Goal: Task Accomplishment & Management: Manage account settings

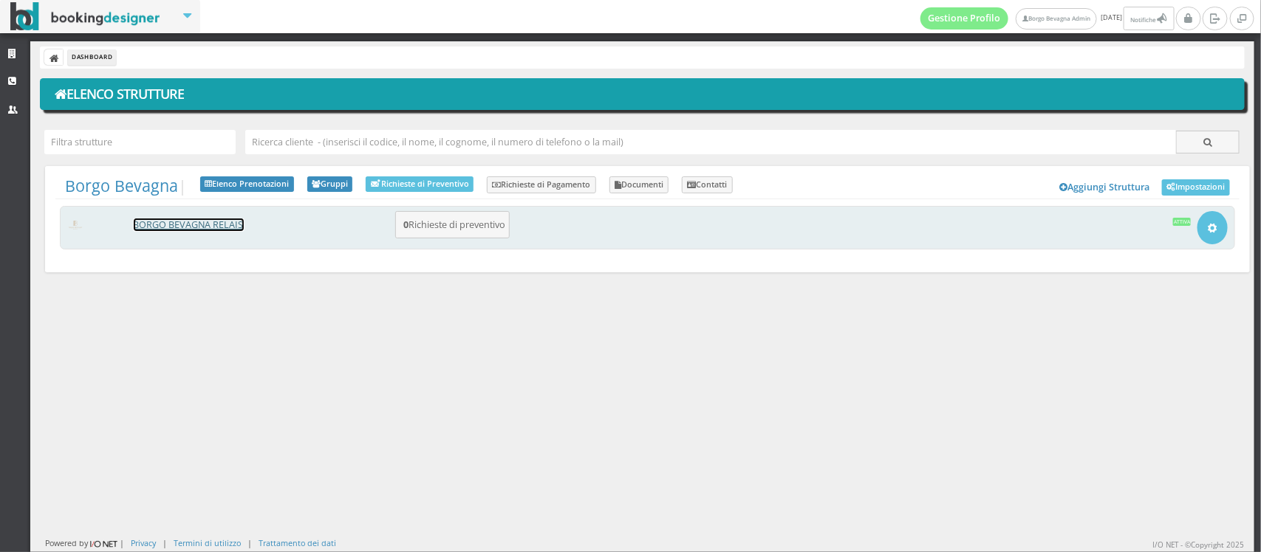
drag, startPoint x: 0, startPoint y: 0, endPoint x: 197, endPoint y: 220, distance: 295.5
click at [197, 220] on link "BORGO BEVAGNA RELAIS" at bounding box center [189, 225] width 110 height 13
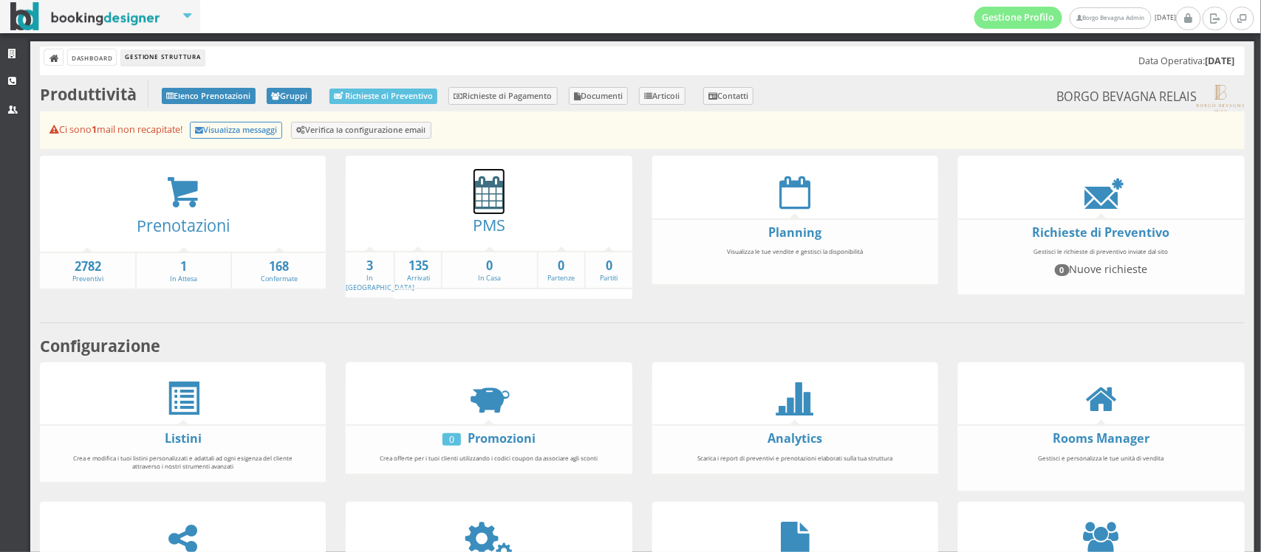
click at [480, 188] on icon at bounding box center [488, 192] width 31 height 33
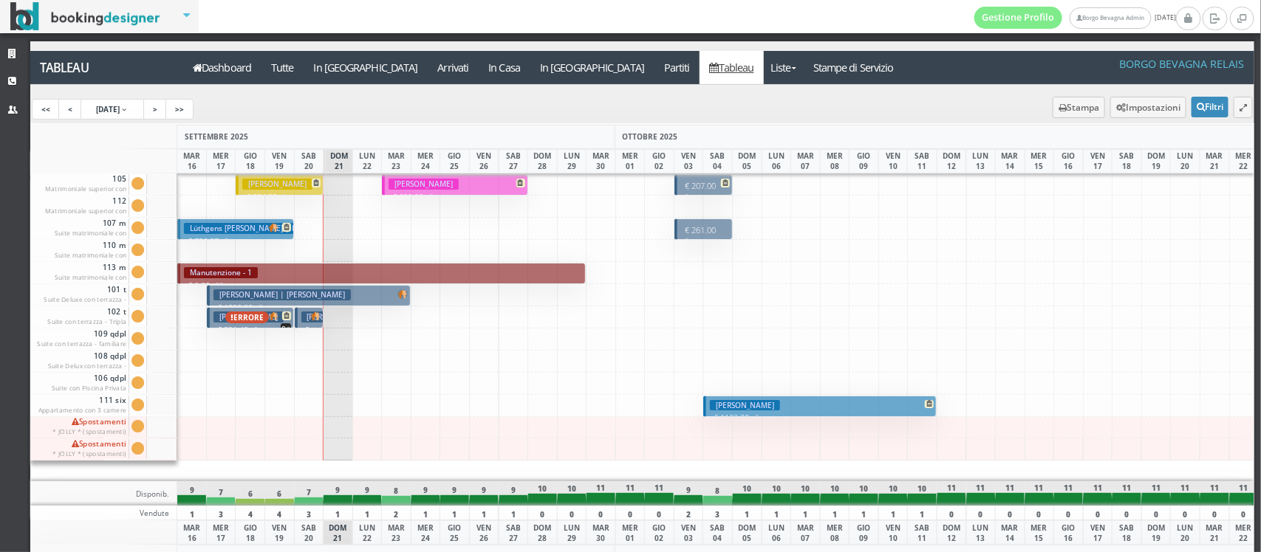
click at [305, 316] on h3 "[PERSON_NAME]" at bounding box center [336, 317] width 70 height 11
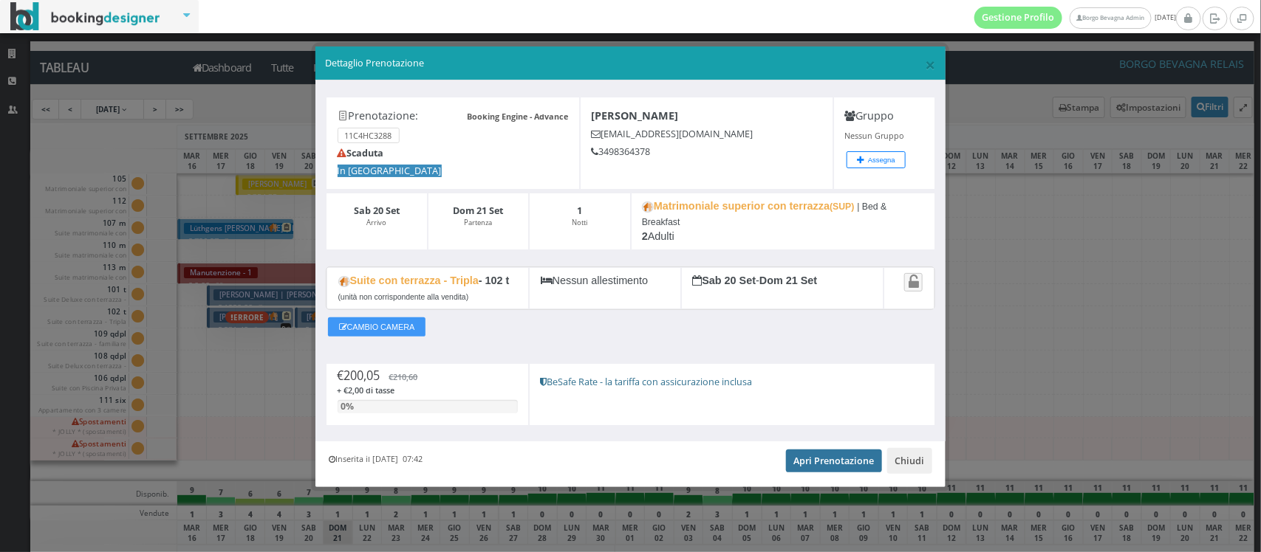
click at [828, 456] on link "Apri Prenotazione" at bounding box center [834, 461] width 97 height 22
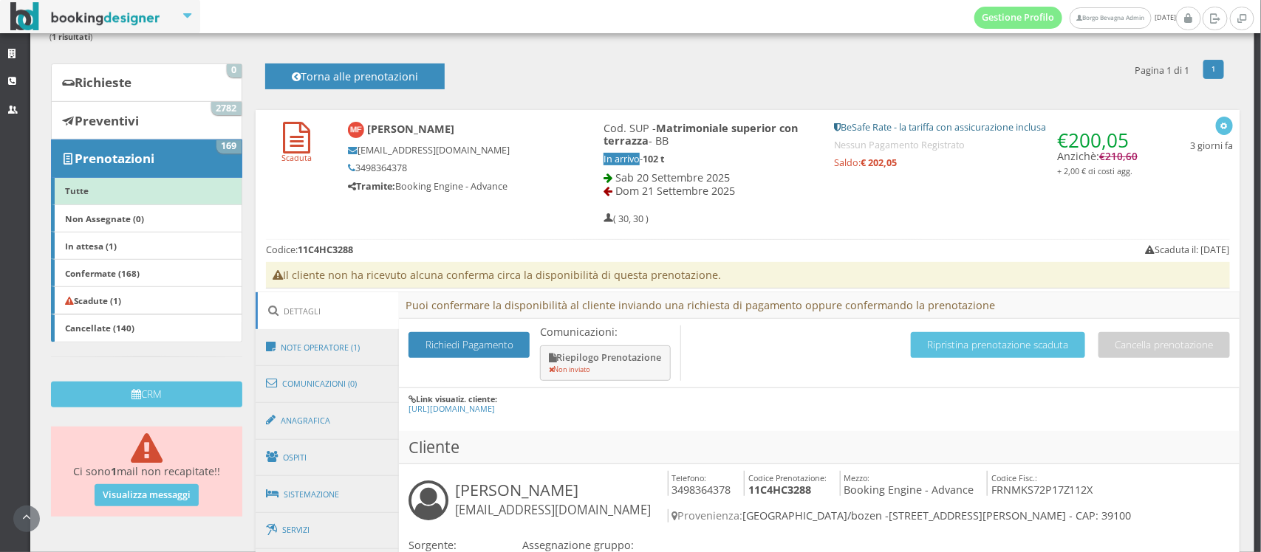
scroll to position [177, 0]
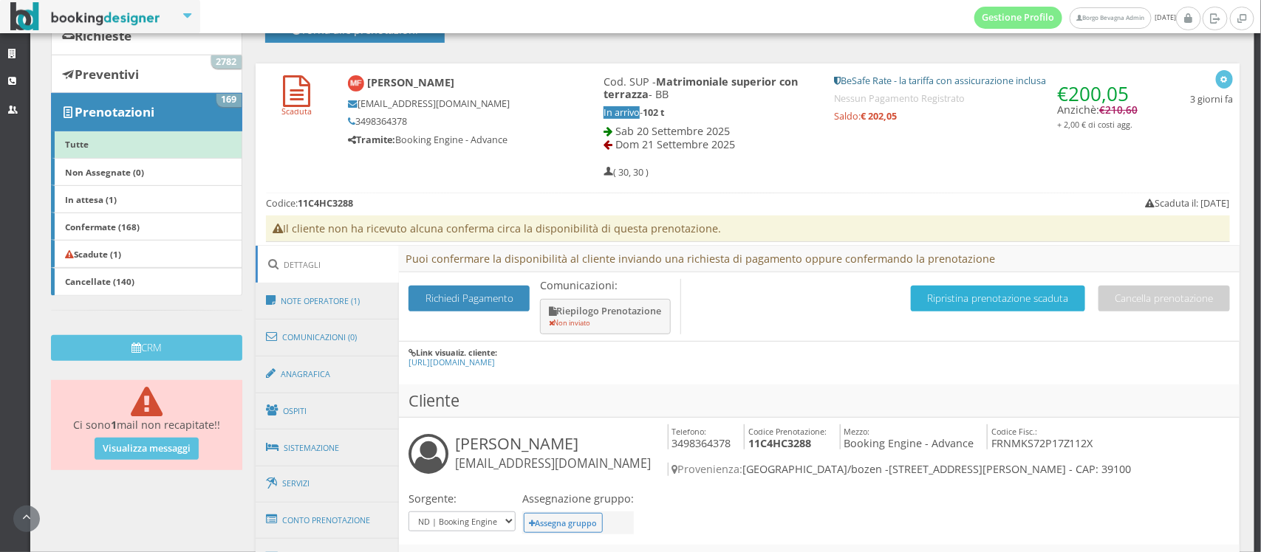
click at [953, 305] on button "Ripristina prenotazione scaduta" at bounding box center [998, 299] width 174 height 26
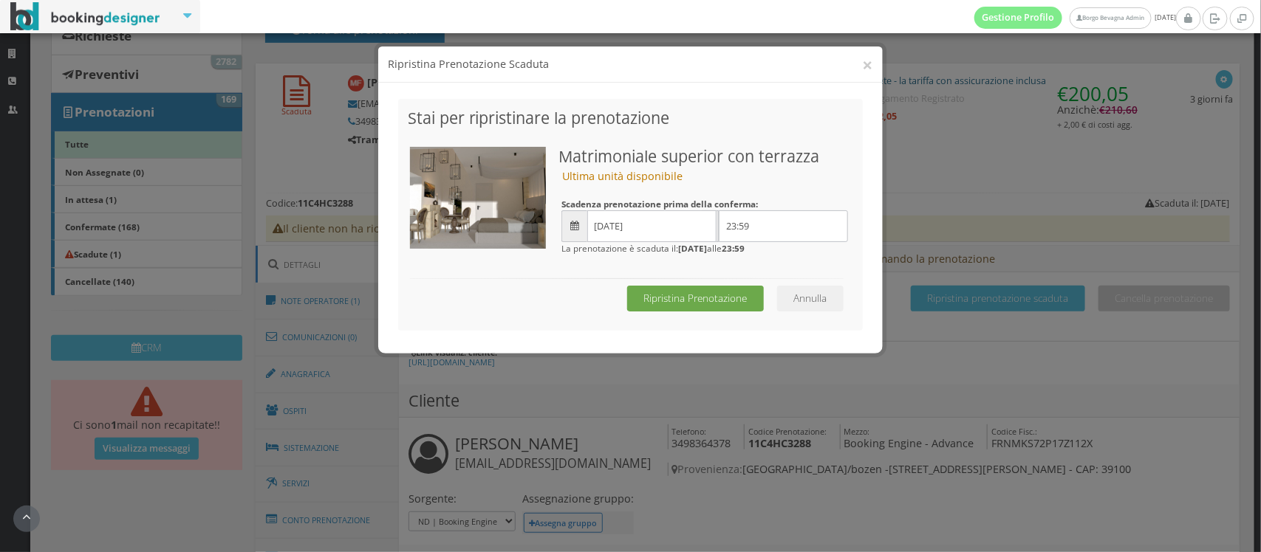
click at [682, 294] on button "Ripristina Prenotazione" at bounding box center [695, 299] width 137 height 26
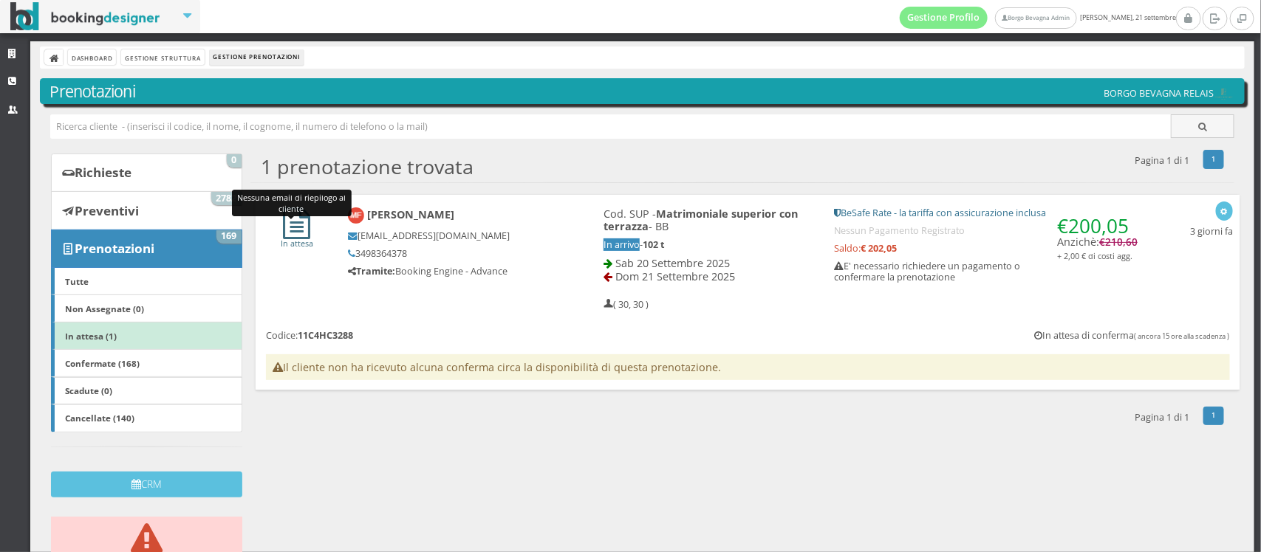
click at [292, 235] on icon at bounding box center [296, 224] width 27 height 32
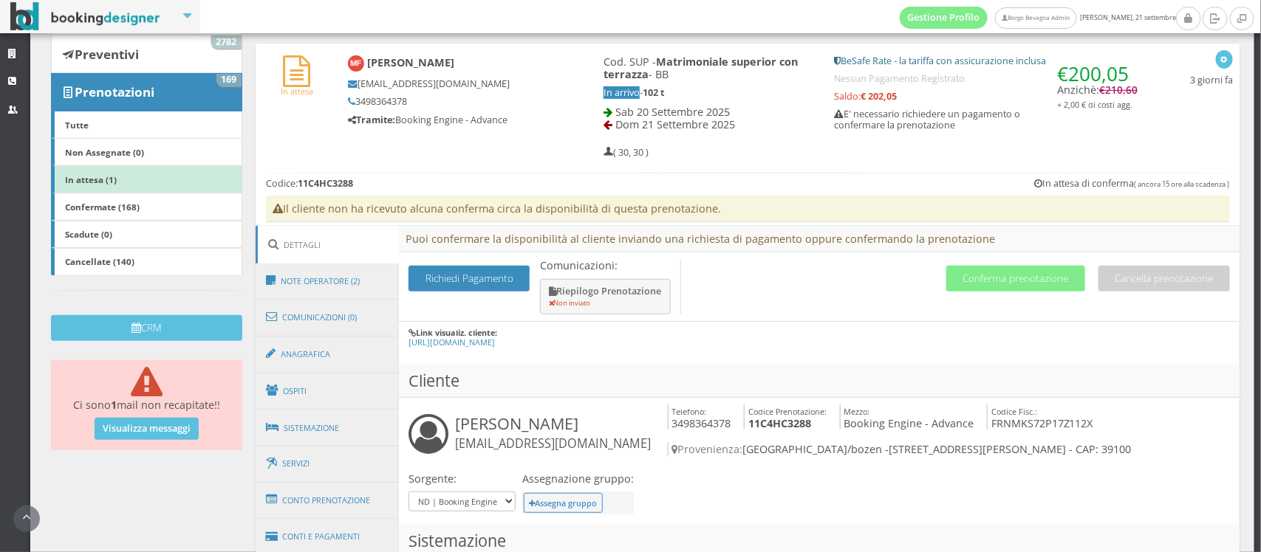
scroll to position [347, 0]
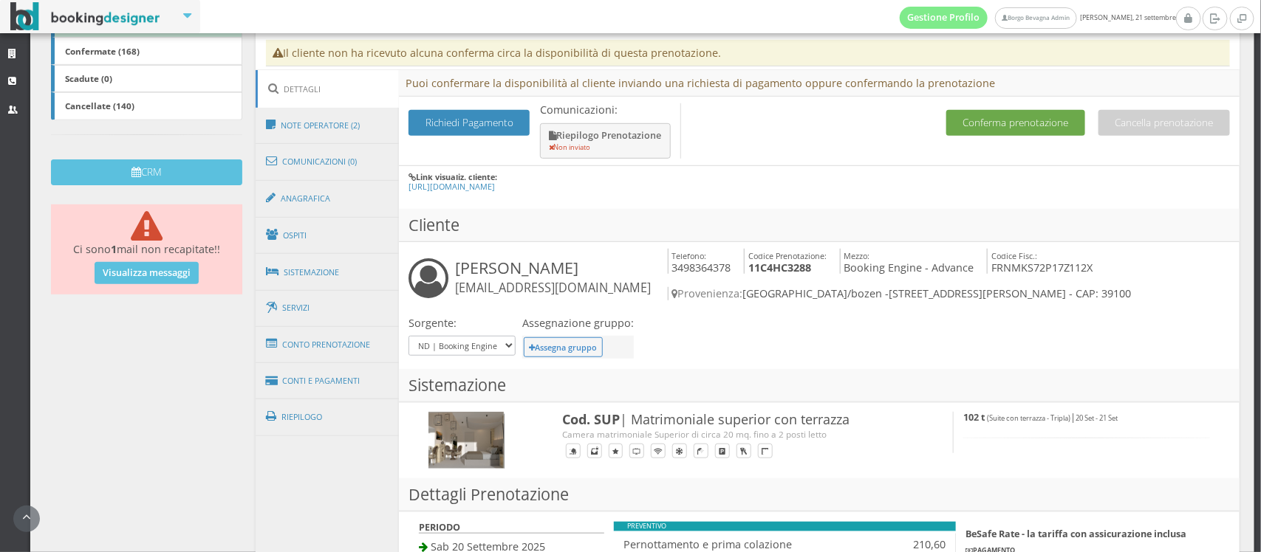
click at [1003, 126] on button "Conferma prenotazione" at bounding box center [1015, 123] width 139 height 26
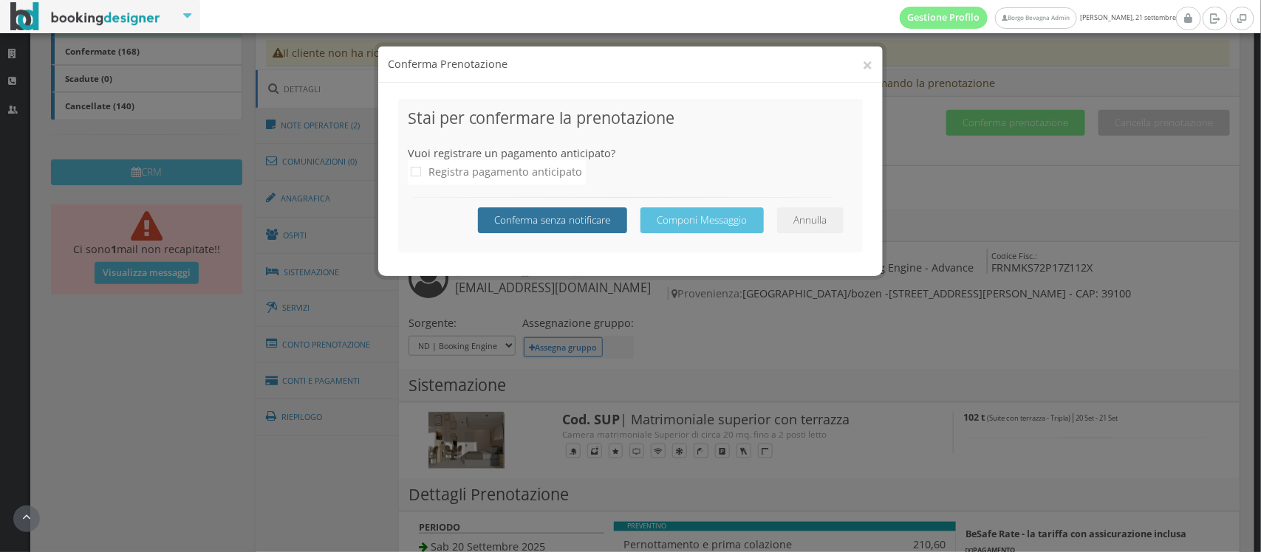
click at [564, 233] on button "Conferma senza notificare" at bounding box center [552, 221] width 149 height 26
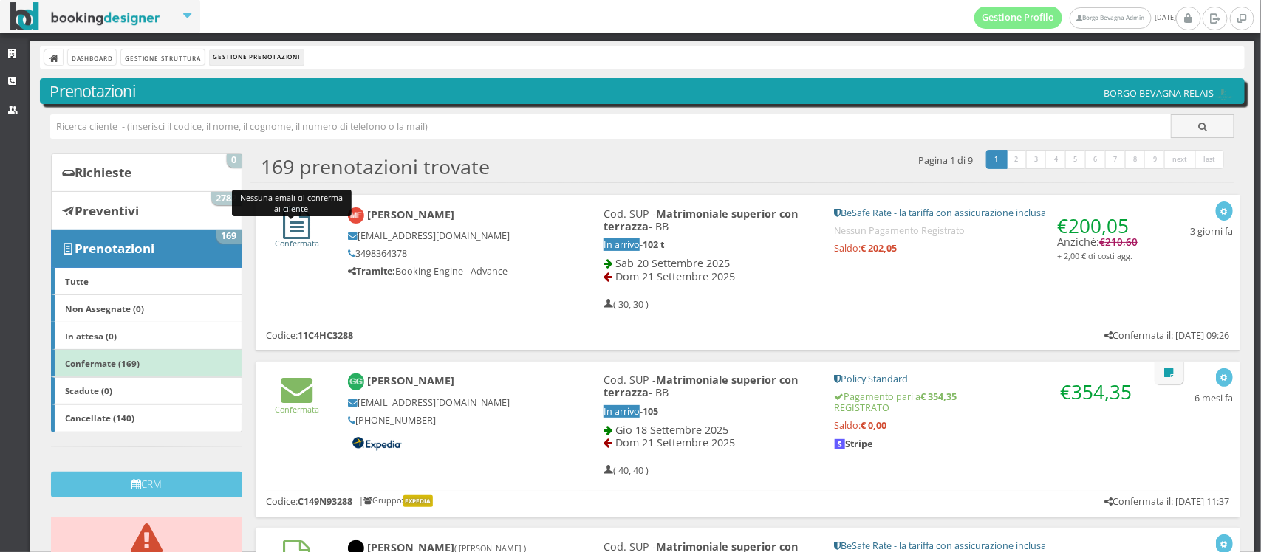
click at [289, 233] on icon at bounding box center [296, 224] width 27 height 32
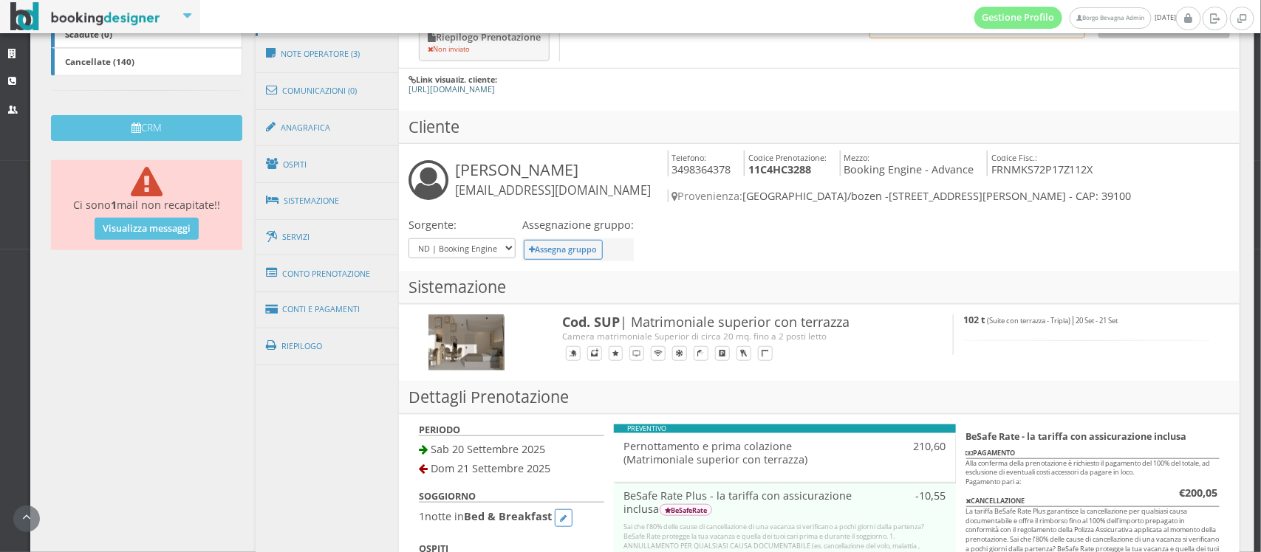
scroll to position [397, 0]
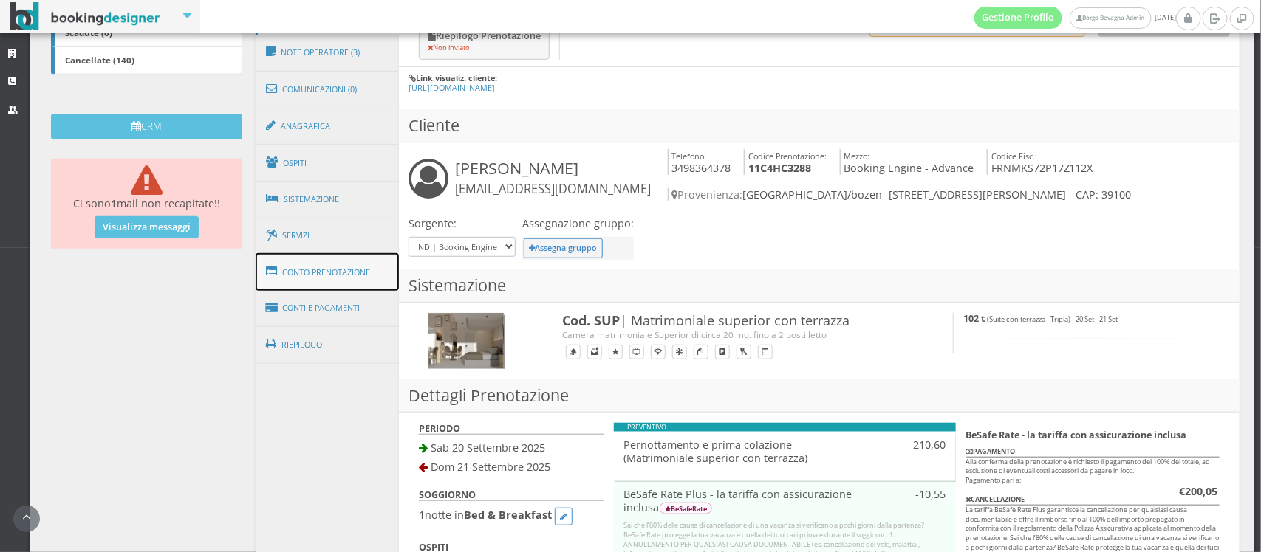
click at [343, 272] on link "Conto Prenotazione" at bounding box center [327, 272] width 143 height 38
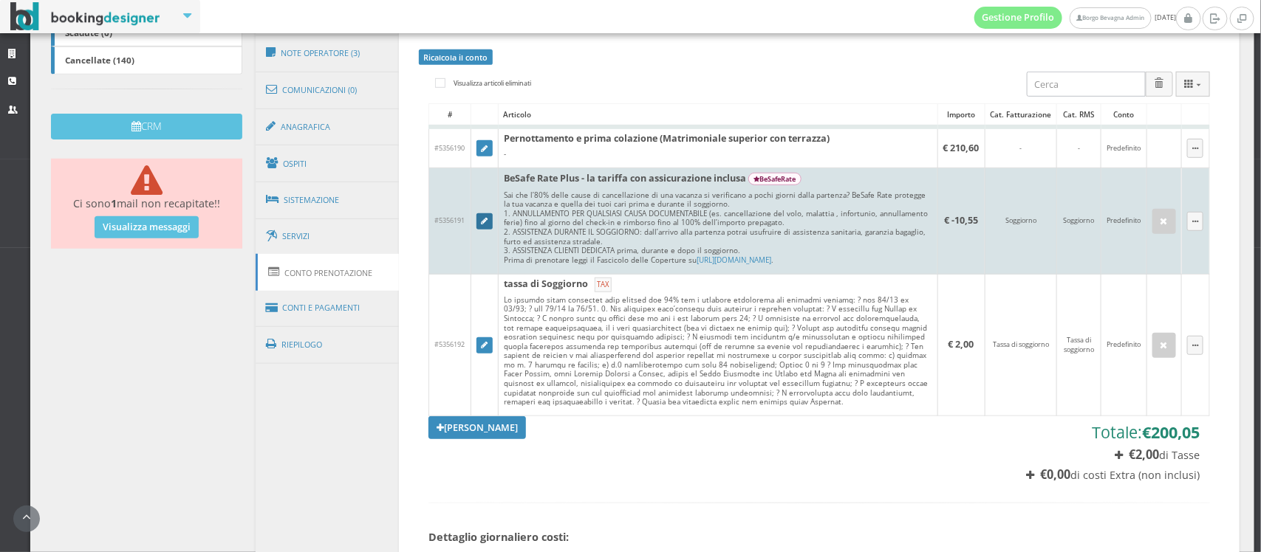
click at [491, 219] on link at bounding box center [484, 221] width 16 height 16
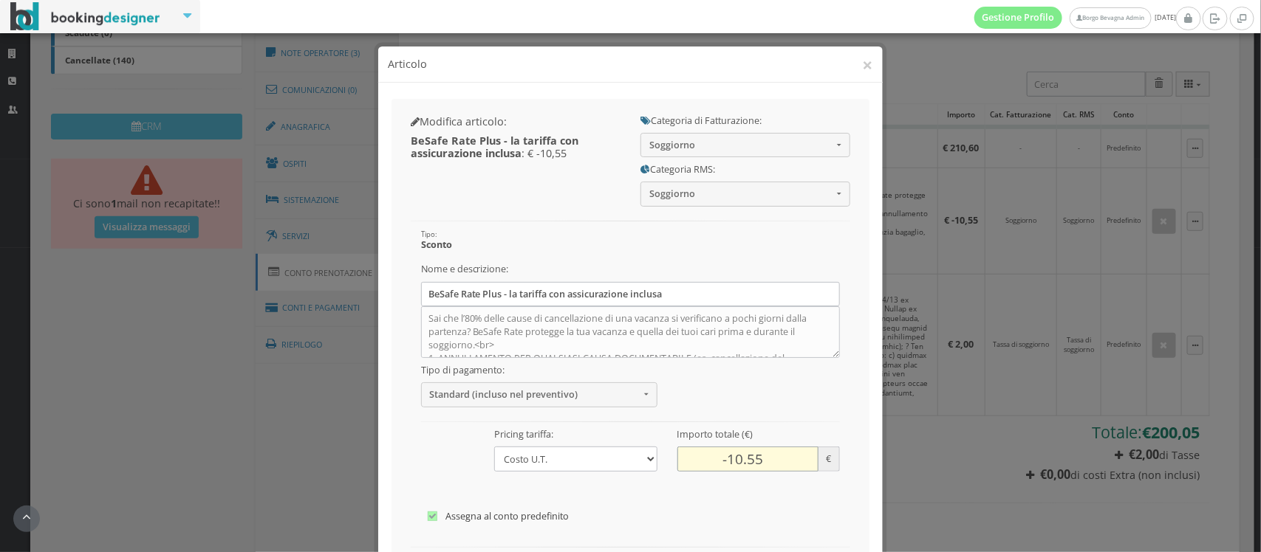
click at [731, 456] on input "-10.55" at bounding box center [747, 459] width 141 height 24
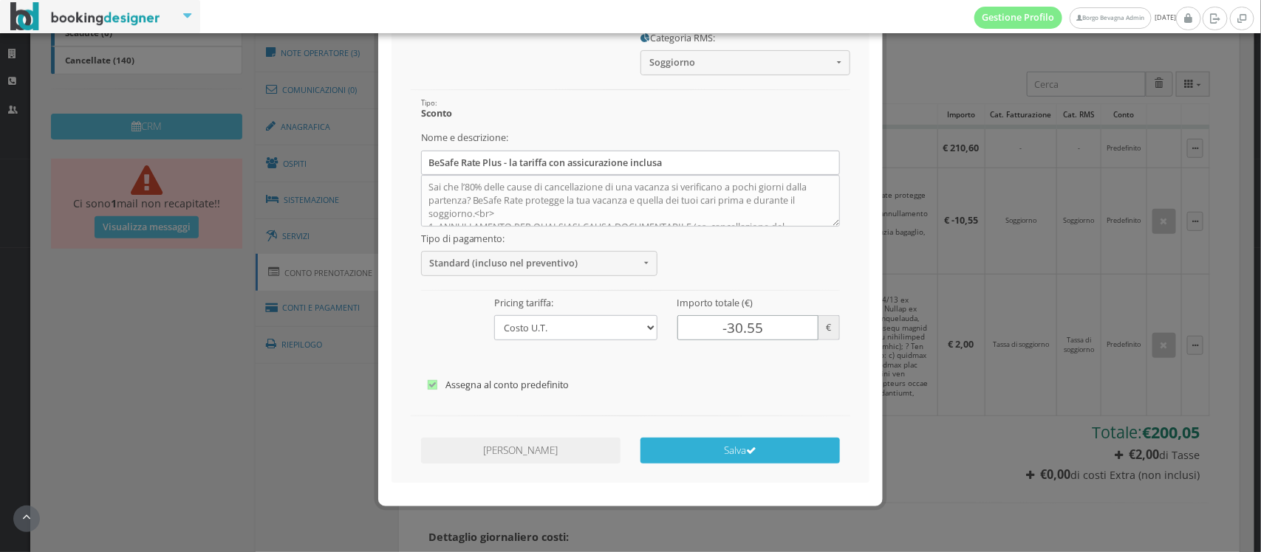
type input "-30.55"
click at [688, 462] on button "Salva" at bounding box center [739, 451] width 199 height 26
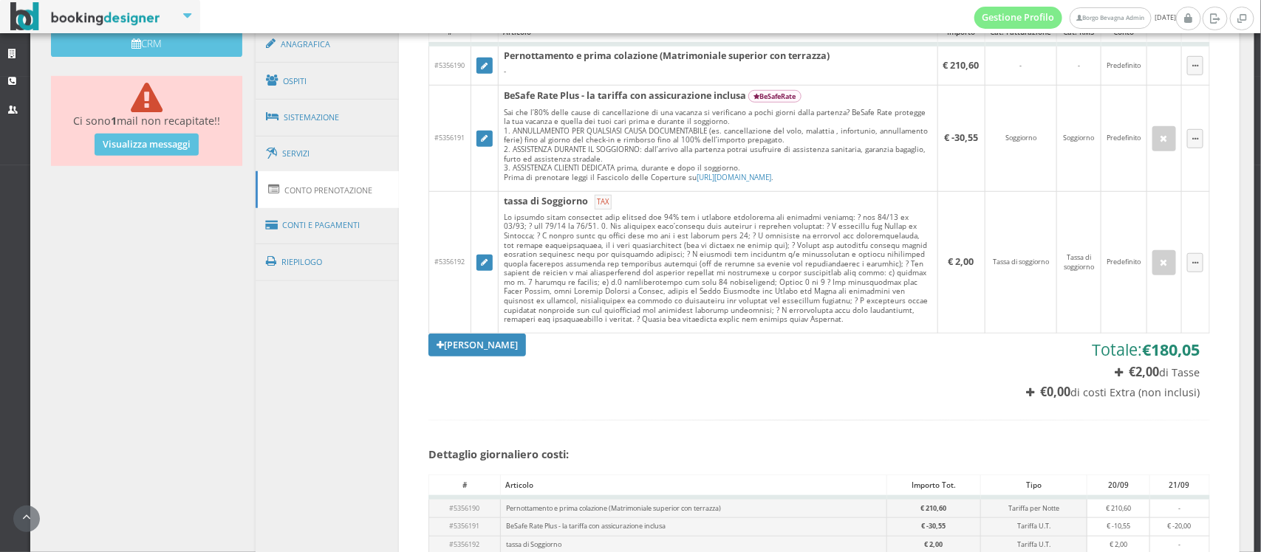
scroll to position [493, 0]
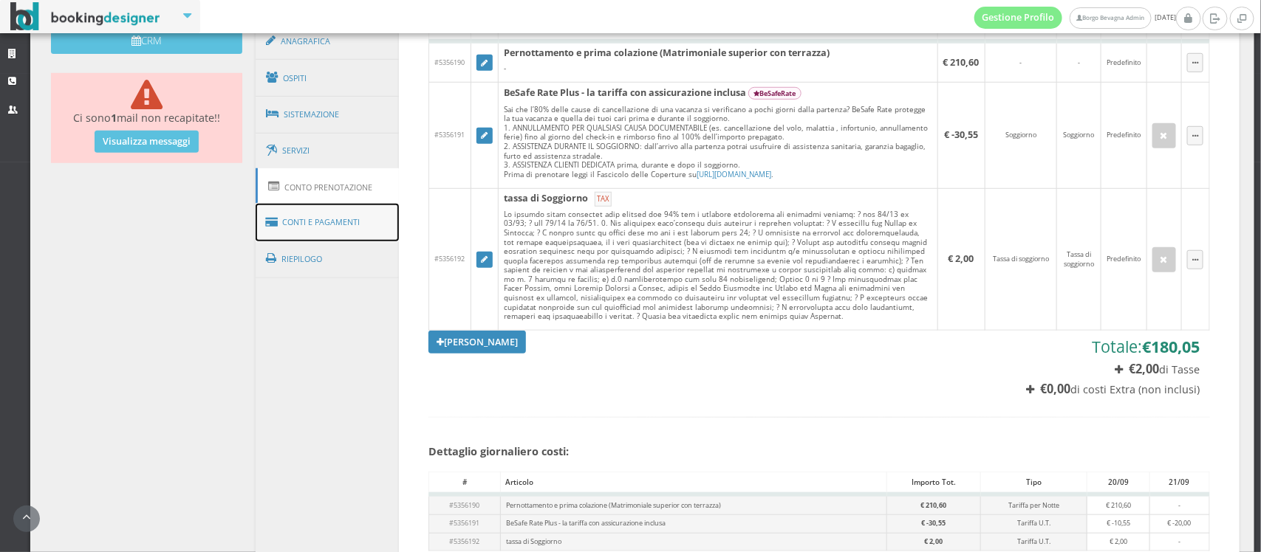
click at [301, 229] on link "Conti e Pagamenti" at bounding box center [327, 223] width 143 height 38
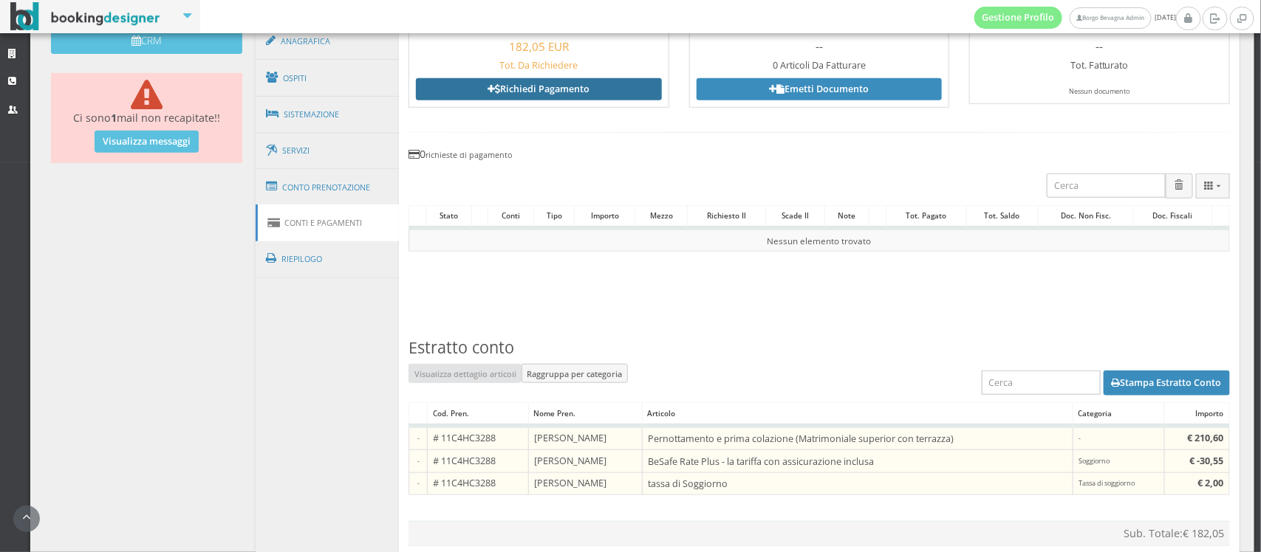
click at [571, 92] on link "Richiedi Pagamento" at bounding box center [538, 89] width 245 height 22
select select
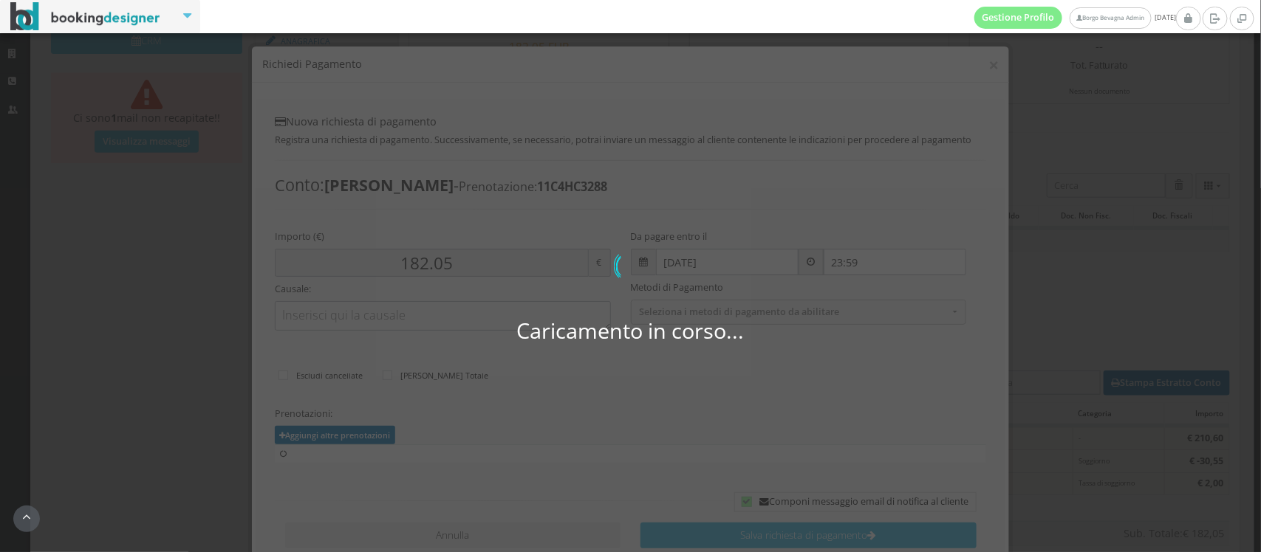
type input "200.05"
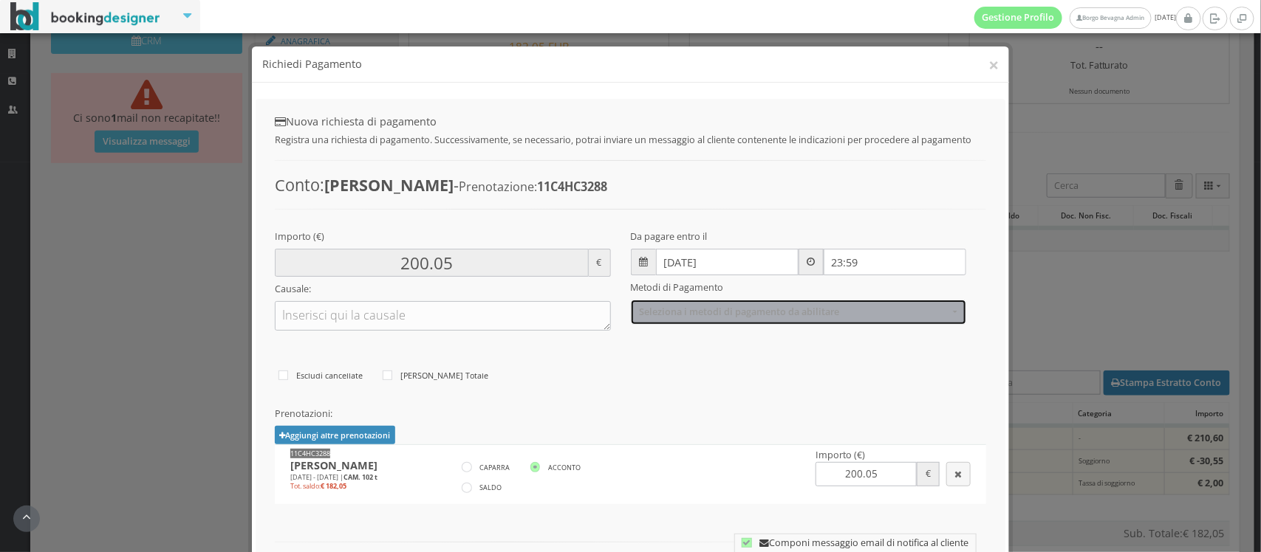
click at [754, 311] on span "Seleziona i metodi di pagamento da abilitare" at bounding box center [793, 311] width 309 height 11
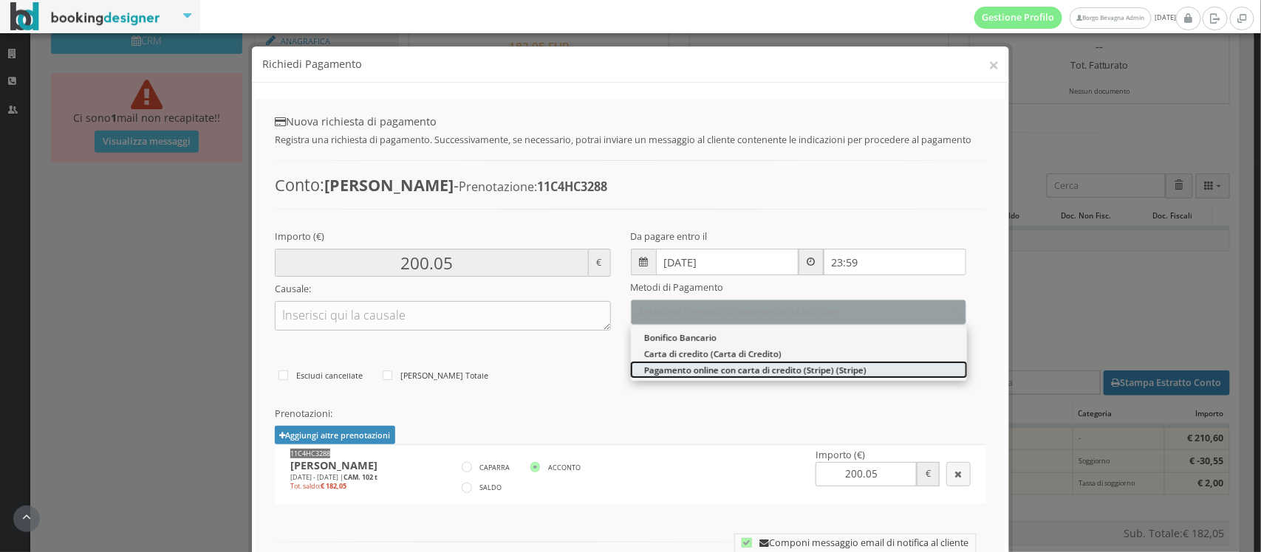
click at [736, 374] on span "Pagamento online con carta di credito (Stripe) (Stripe)" at bounding box center [755, 370] width 222 height 13
select select "2631"
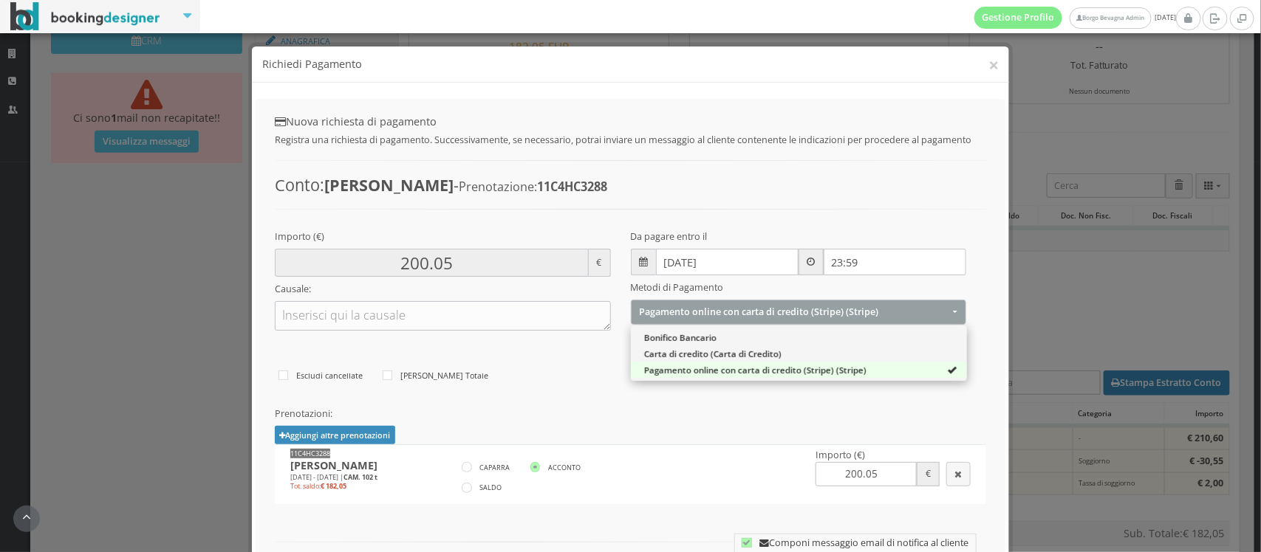
scroll to position [17, 0]
click at [688, 423] on div "Prenotazioni: Aggiungi altre prenotazioni 11C4HC3288 | [PERSON_NAME] Select All…" at bounding box center [630, 456] width 711 height 96
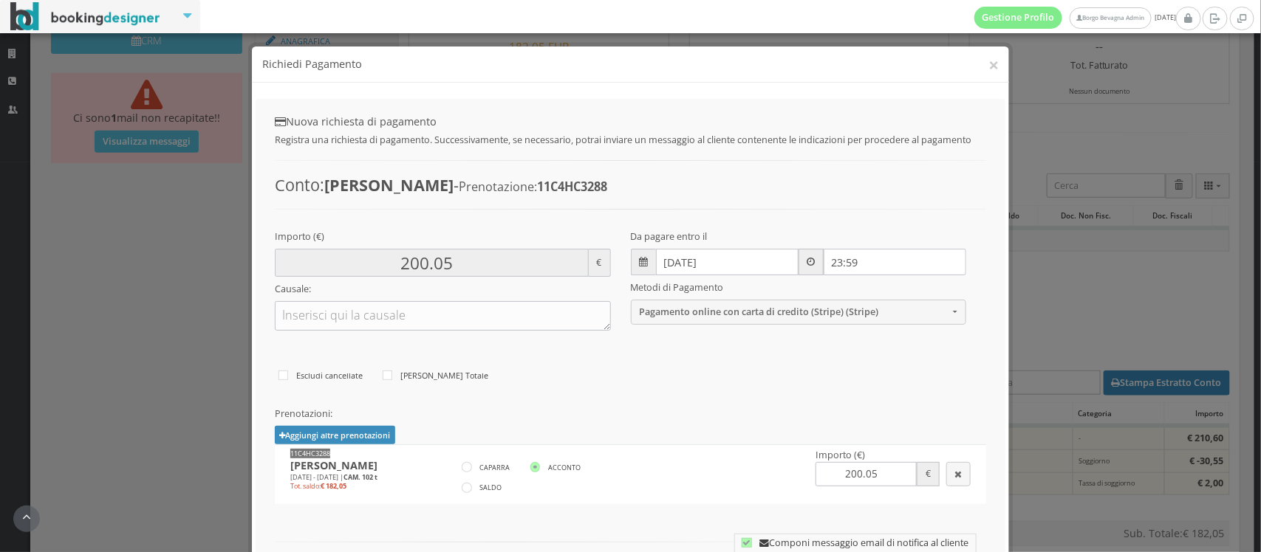
scroll to position [140, 0]
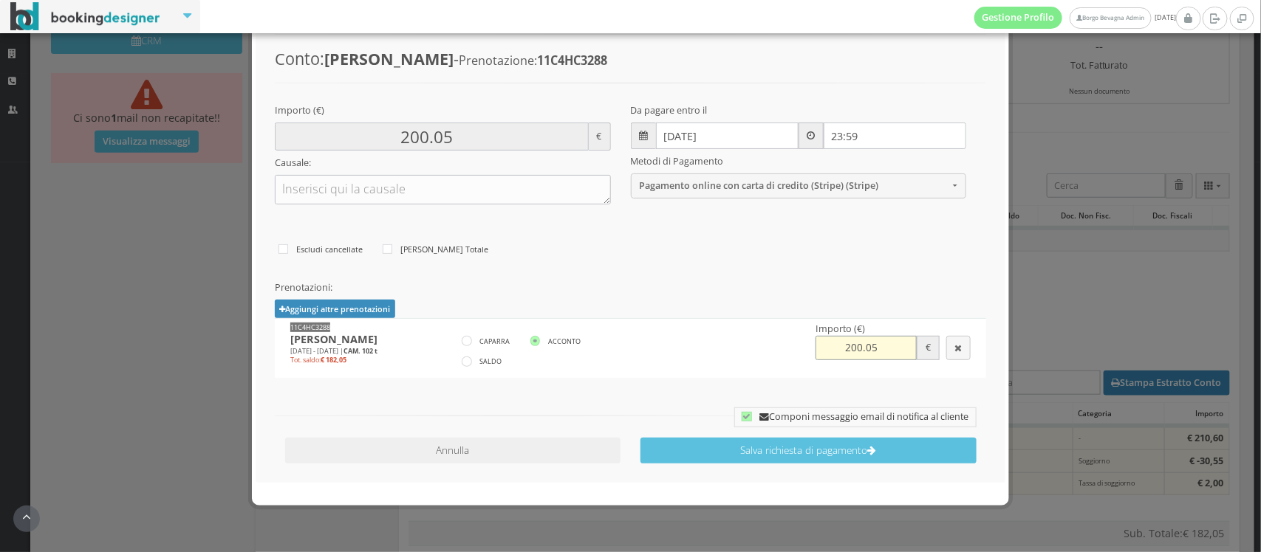
click at [847, 351] on input "200.05" at bounding box center [865, 348] width 101 height 24
type input "2000.05"
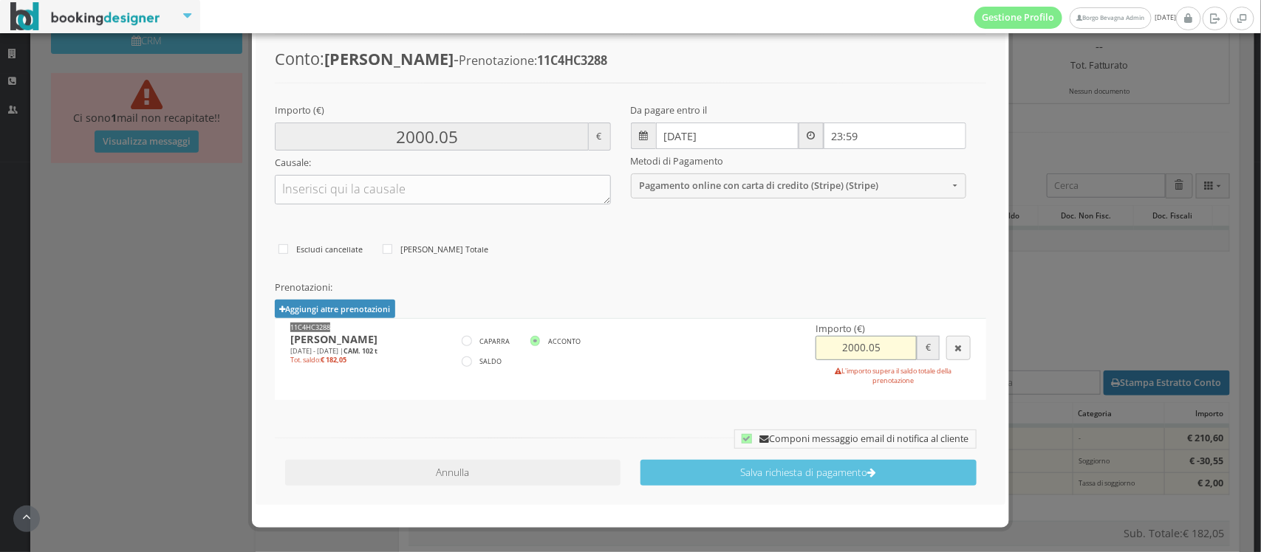
type input "200.05"
type input "20.05"
type input "2.05"
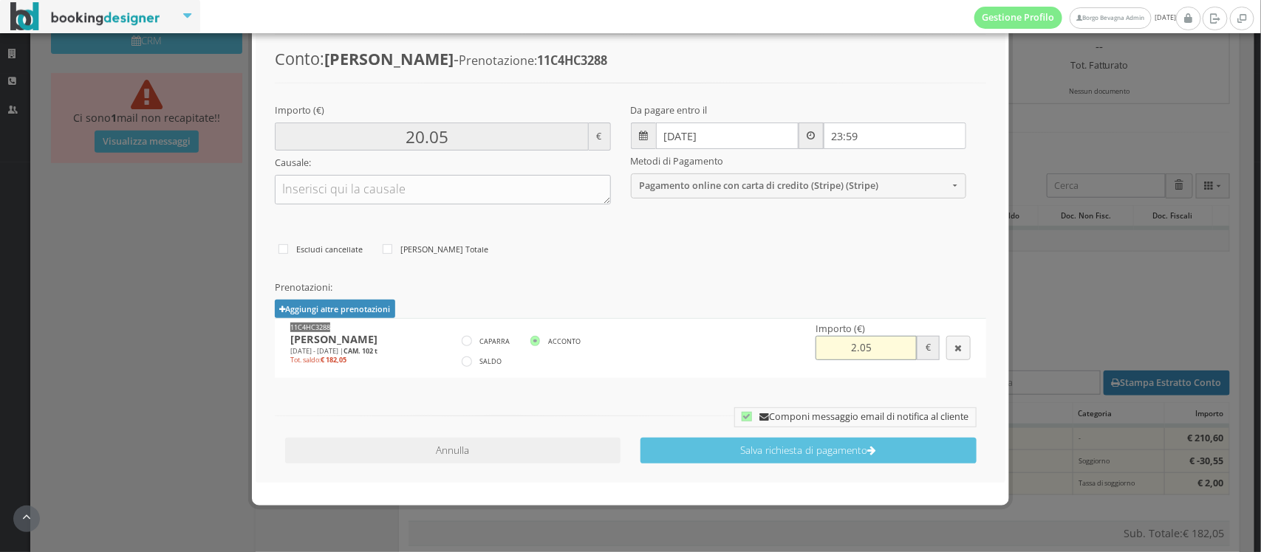
type input "2.05"
type input ".05"
type input "0.05"
type input "18.05"
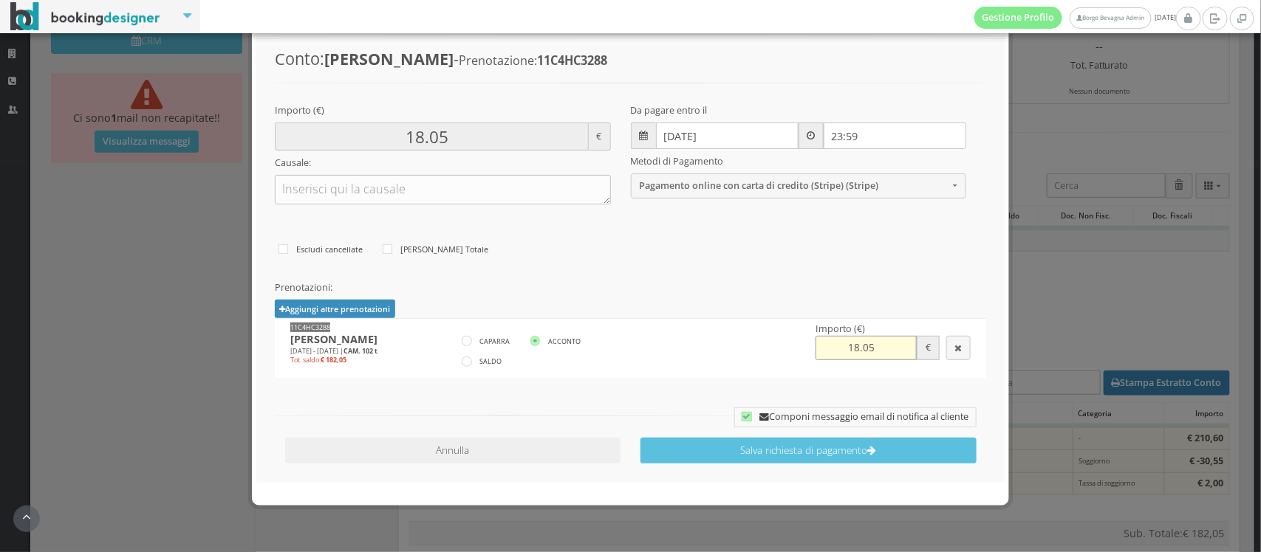
type input "182.05"
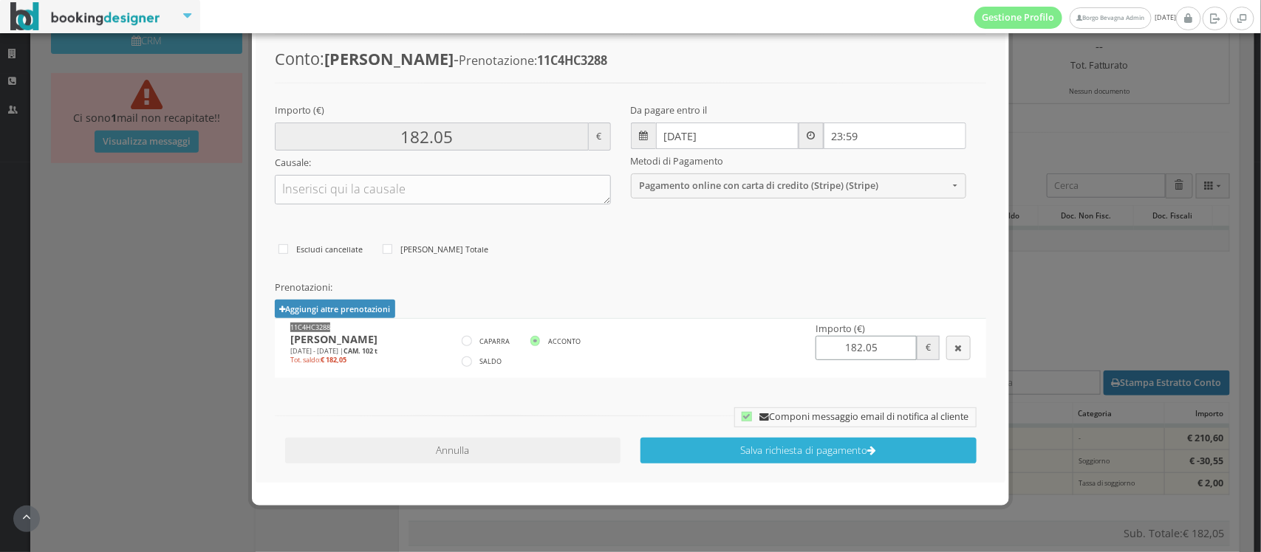
type input "182.05"
click at [755, 455] on button "Salva richiesta di pagamento" at bounding box center [808, 451] width 336 height 26
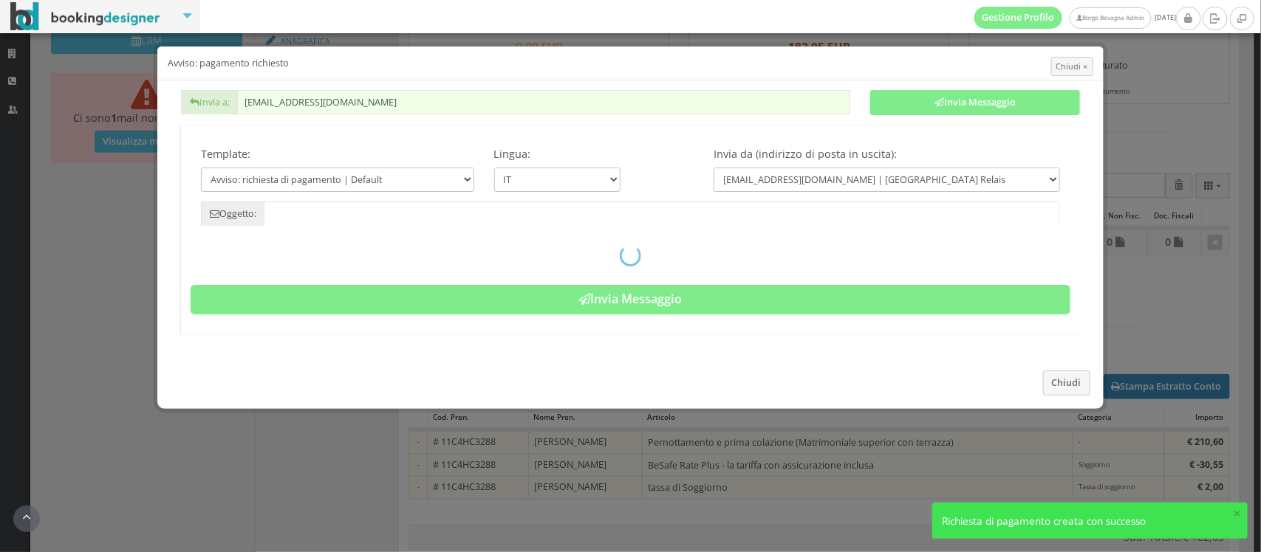
type input "Pagamento richiesto - Prenotazione: 11C4HC3288 - [PERSON_NAME]"
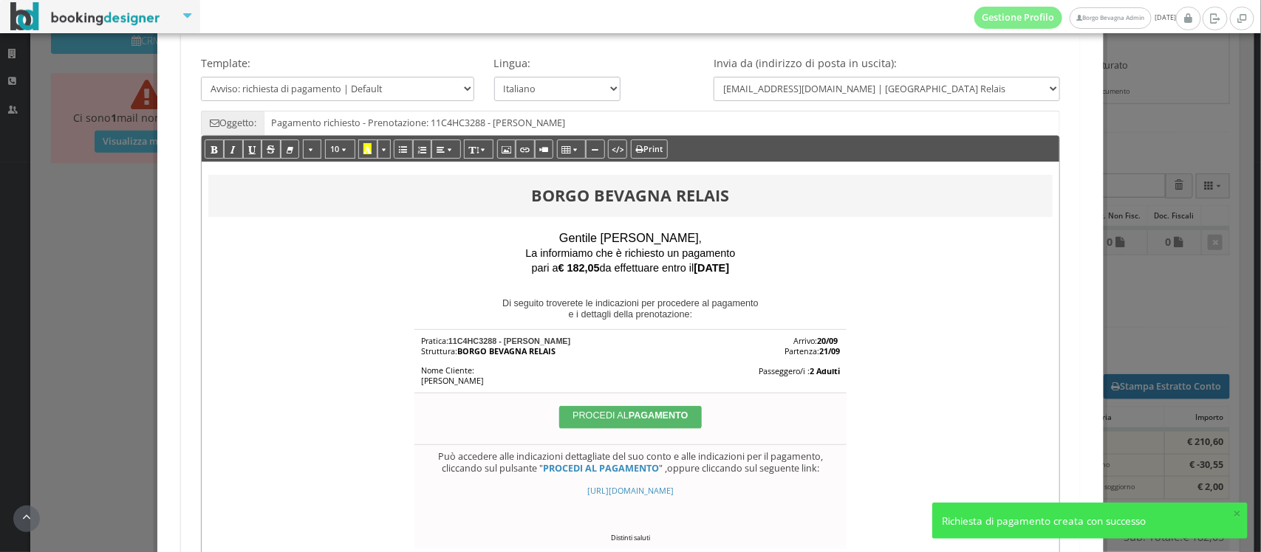
scroll to position [103, 0]
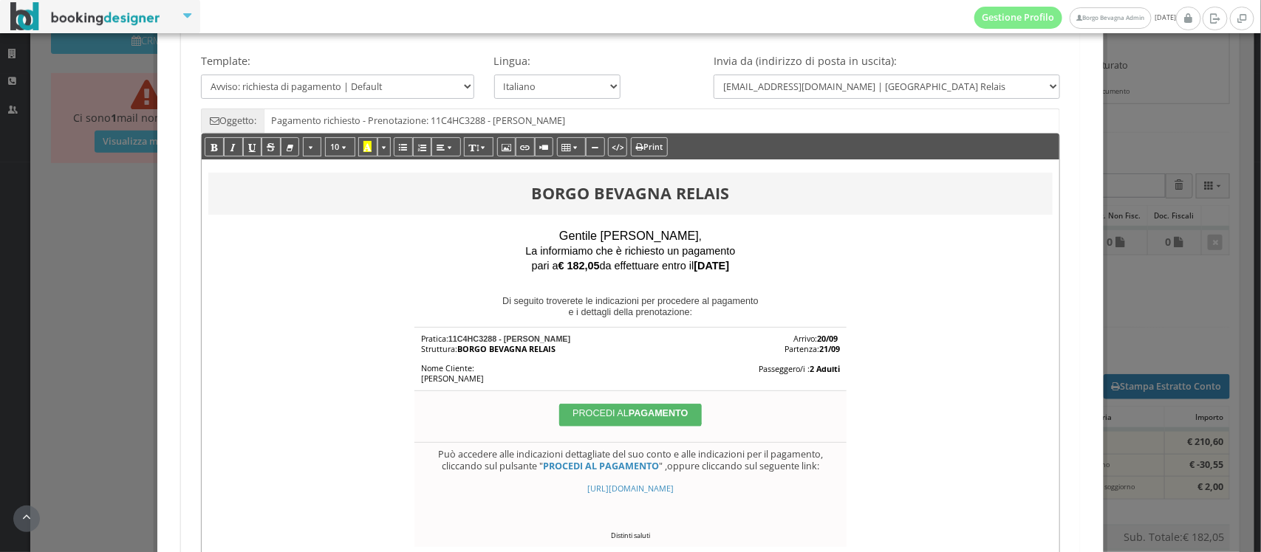
drag, startPoint x: 676, startPoint y: 501, endPoint x: 482, endPoint y: 484, distance: 194.2
click at [482, 484] on div "[URL][DOMAIN_NAME]" at bounding box center [630, 489] width 419 height 10
copy span "[URL][DOMAIN_NAME]"
